Goal: Task Accomplishment & Management: Use online tool/utility

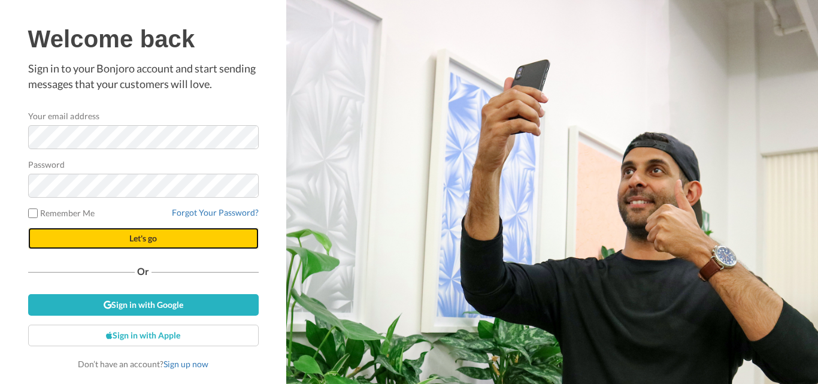
click at [139, 242] on span "Let's go" at bounding box center [143, 238] width 28 height 10
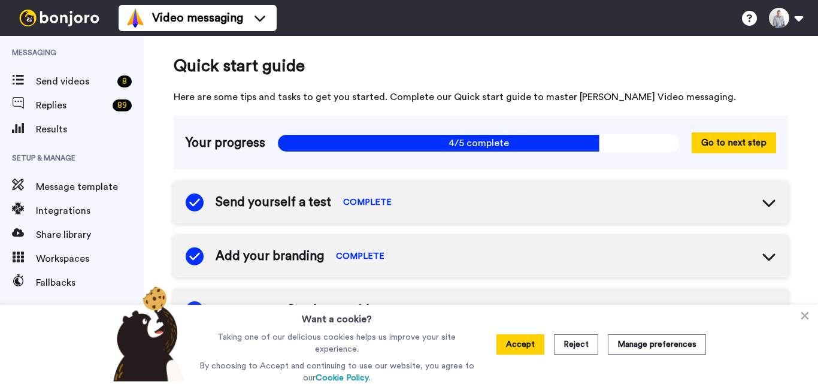
scroll to position [185, 0]
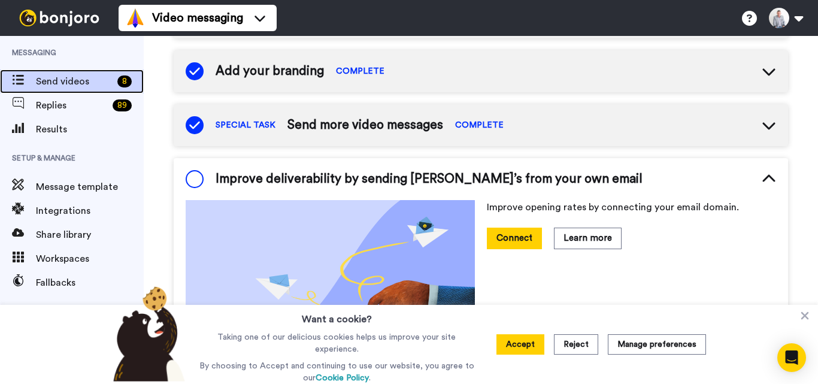
click at [106, 84] on span "Send videos" at bounding box center [74, 81] width 77 height 14
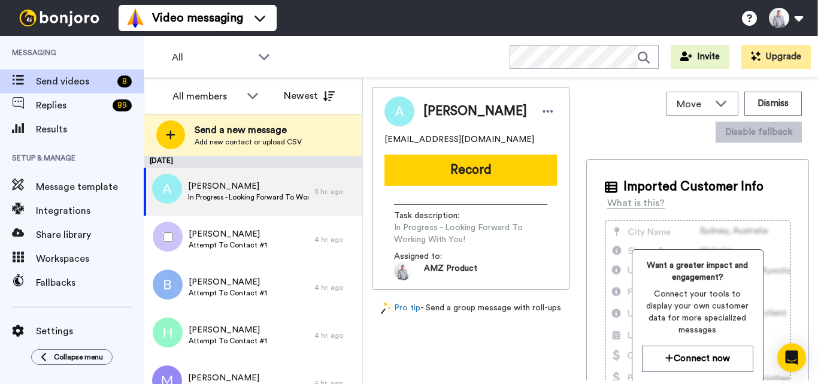
scroll to position [167, 0]
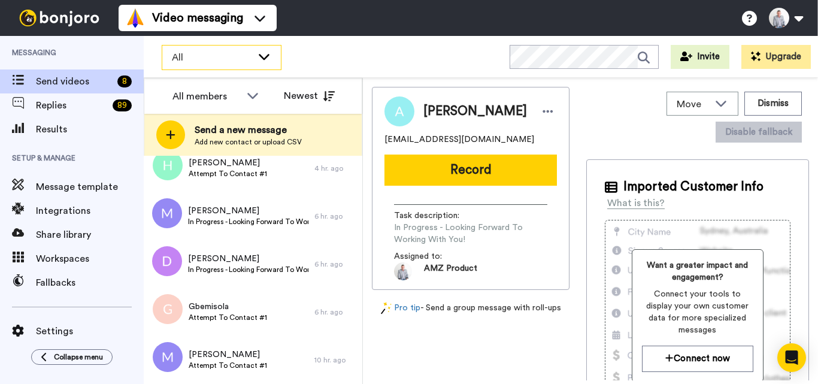
click at [223, 62] on span "All" at bounding box center [212, 57] width 80 height 14
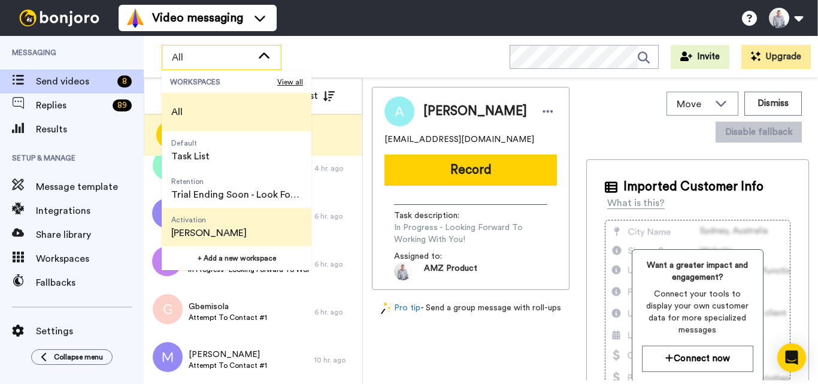
click at [223, 229] on span "[PERSON_NAME]" at bounding box center [208, 233] width 75 height 14
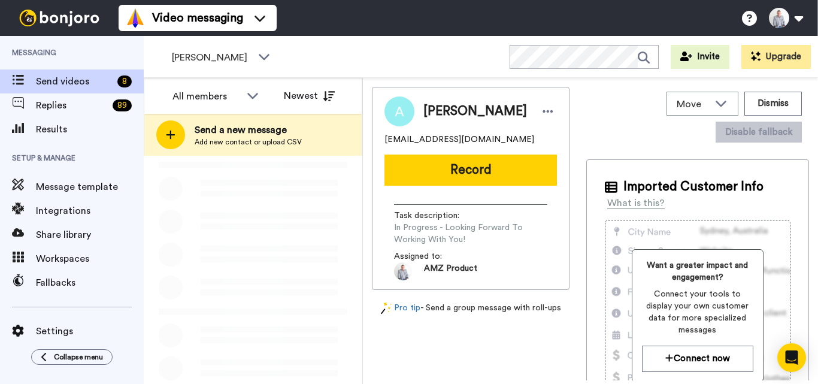
scroll to position [0, 0]
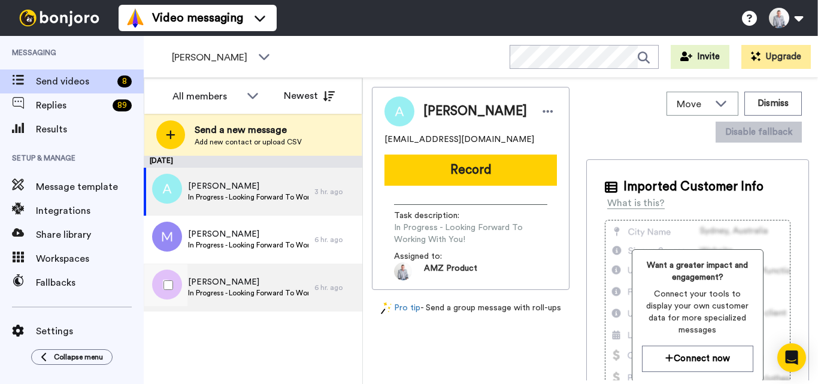
click at [242, 291] on span "In Progress - Looking Forward To Working With You!" at bounding box center [248, 293] width 120 height 10
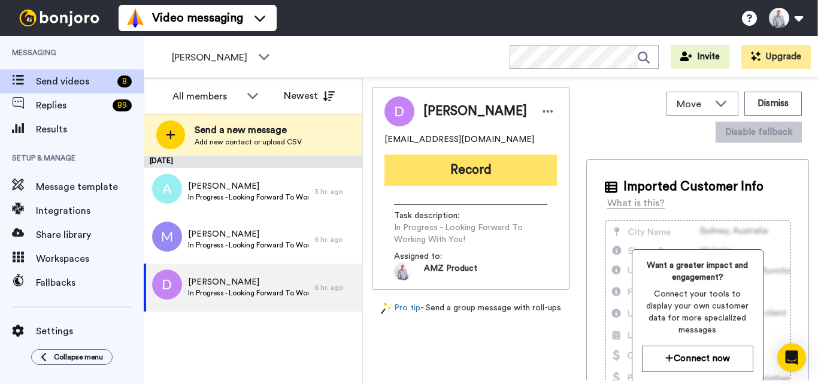
click at [476, 176] on button "Record" at bounding box center [470, 169] width 172 height 31
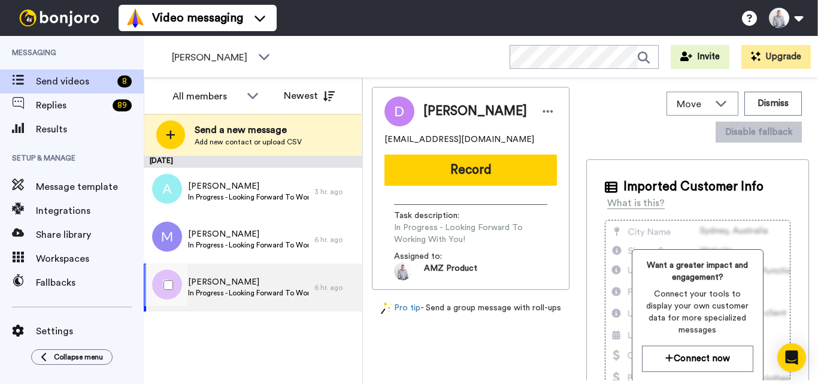
click at [247, 297] on span "In Progress - Looking Forward To Working With You!" at bounding box center [248, 293] width 120 height 10
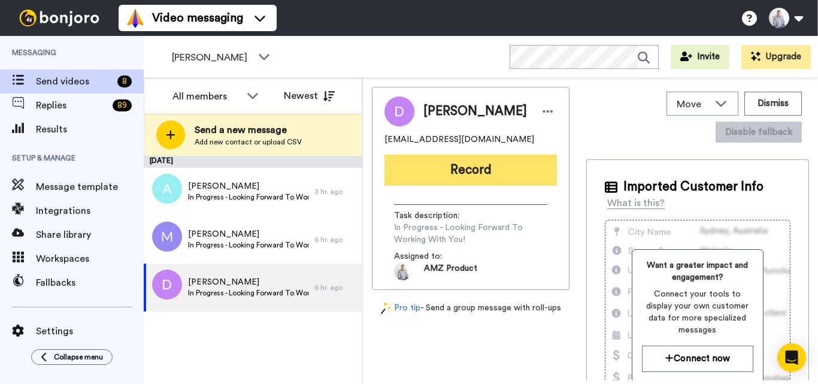
click at [466, 165] on button "Record" at bounding box center [470, 169] width 172 height 31
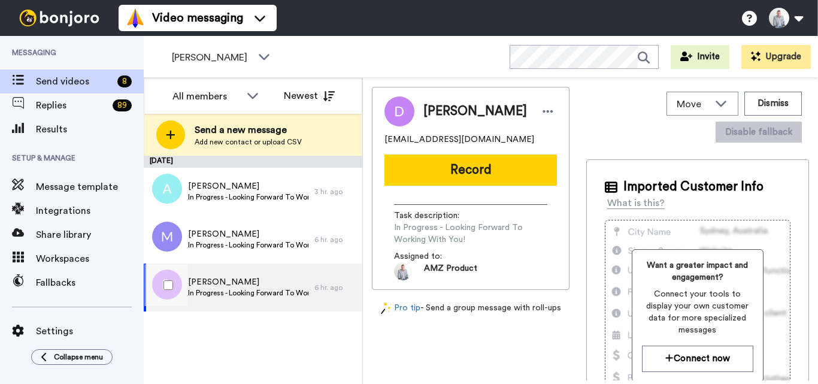
click at [251, 297] on div "Dawit In Progress - Looking Forward To Working With You!" at bounding box center [248, 287] width 120 height 23
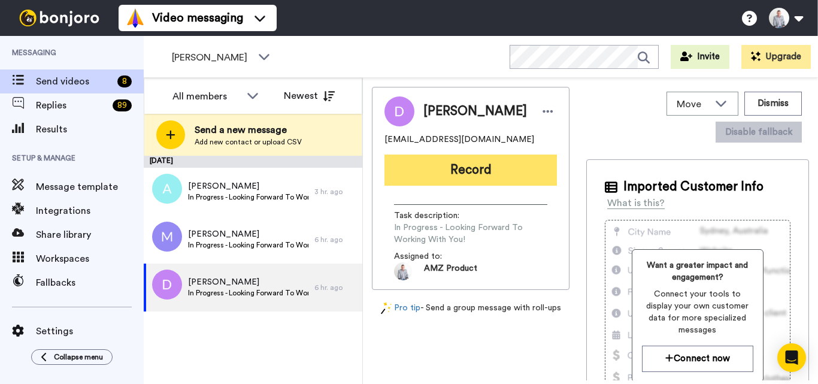
click at [449, 172] on button "Record" at bounding box center [470, 169] width 172 height 31
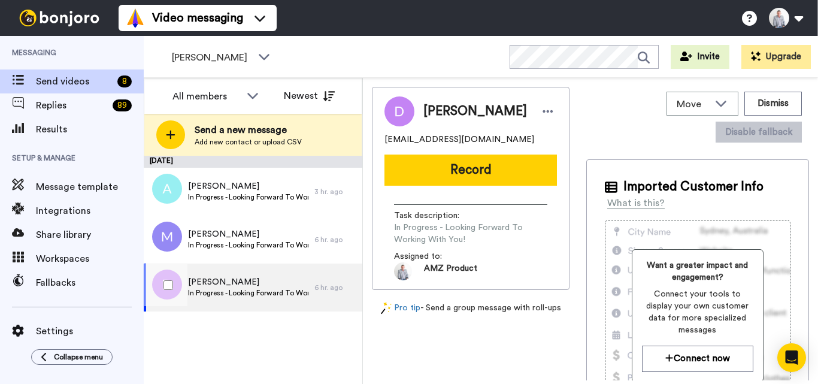
click at [271, 287] on span "[PERSON_NAME]" at bounding box center [248, 282] width 120 height 12
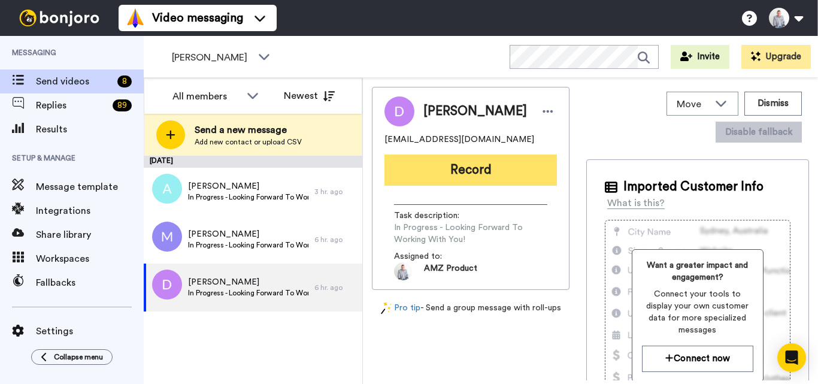
click at [511, 169] on button "Record" at bounding box center [470, 169] width 172 height 31
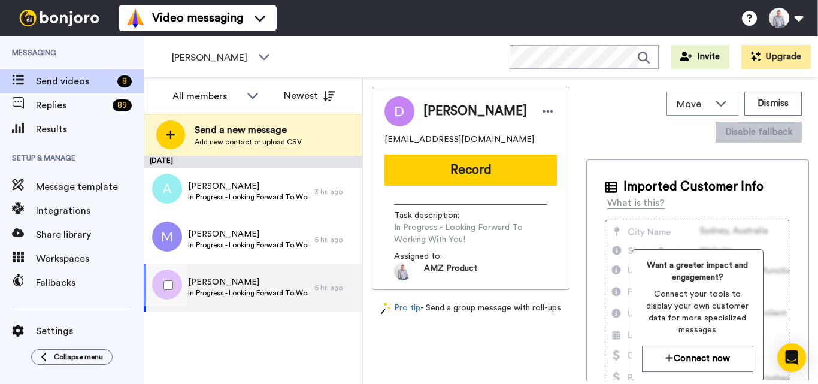
click at [257, 288] on span "In Progress - Looking Forward To Working With You!" at bounding box center [248, 293] width 120 height 10
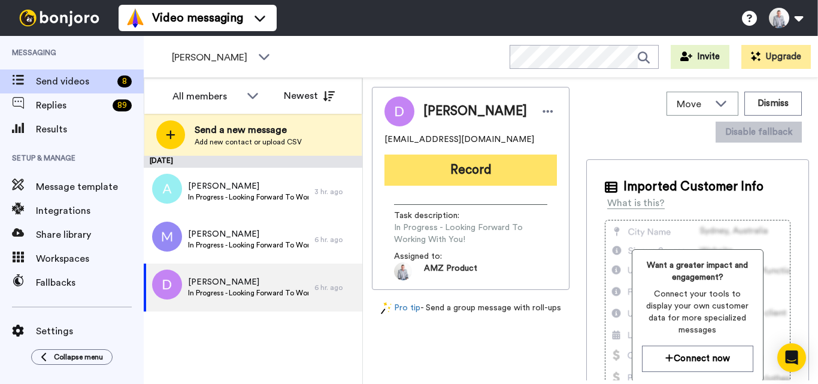
click at [486, 163] on button "Record" at bounding box center [470, 169] width 172 height 31
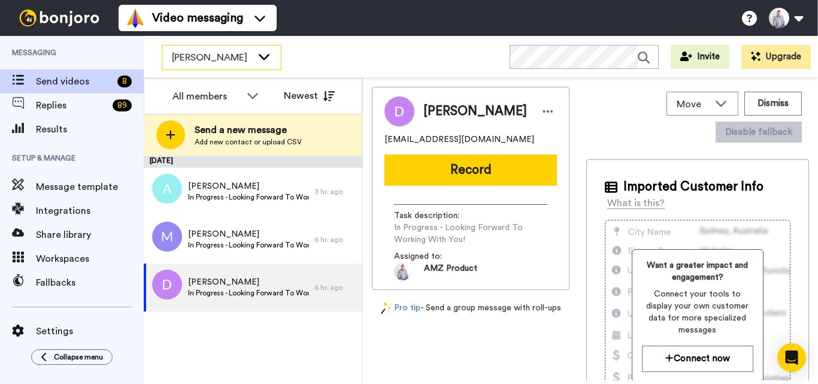
click at [252, 62] on div "[PERSON_NAME]" at bounding box center [221, 57] width 119 height 24
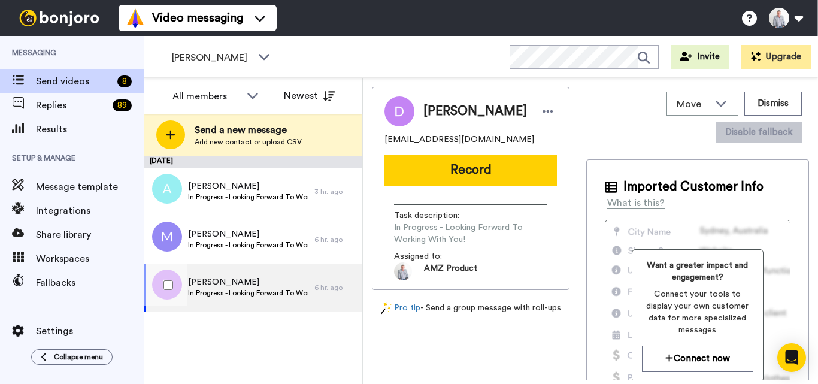
click at [274, 294] on span "In Progress - Looking Forward To Working With You!" at bounding box center [248, 293] width 120 height 10
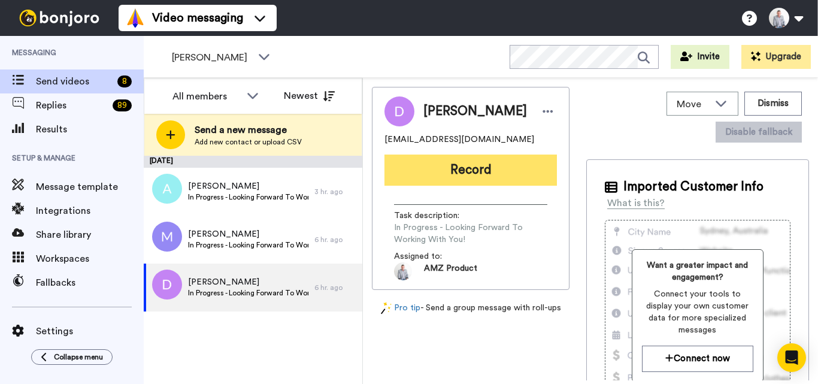
click at [481, 158] on button "Record" at bounding box center [470, 169] width 172 height 31
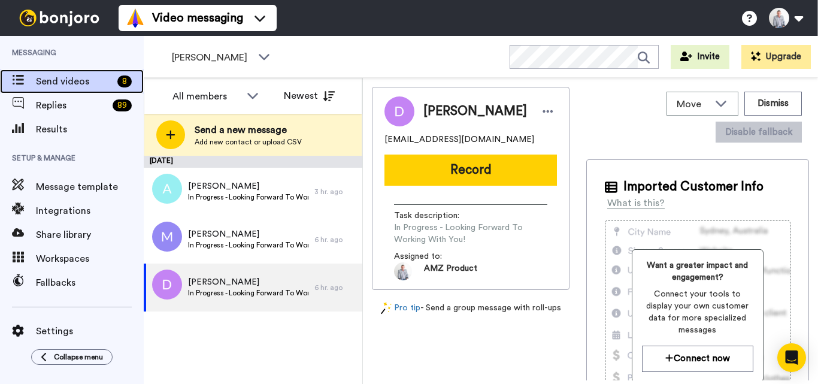
click at [93, 86] on span "Send videos" at bounding box center [74, 81] width 77 height 14
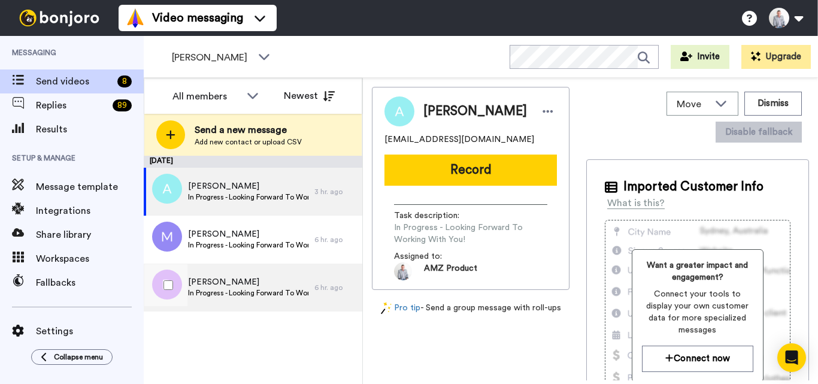
click at [246, 277] on span "[PERSON_NAME]" at bounding box center [248, 282] width 120 height 12
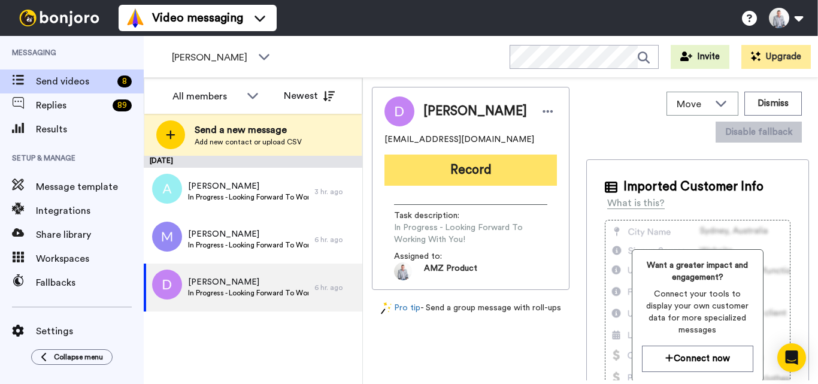
click at [488, 167] on button "Record" at bounding box center [470, 169] width 172 height 31
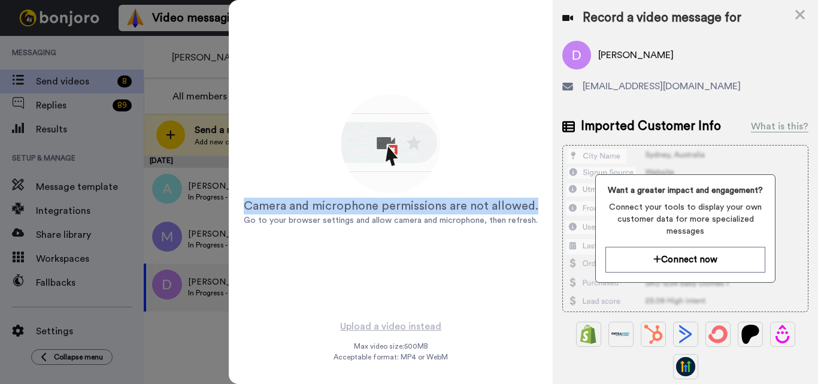
drag, startPoint x: 536, startPoint y: 206, endPoint x: 233, endPoint y: 198, distance: 302.4
click at [233, 198] on div "Camera and microphone permissions are not allowed. Go to your browser settings …" at bounding box center [391, 159] width 324 height 318
copy div "Camera and microphone permissions are not allowed."
